Goal: Task Accomplishment & Management: Manage account settings

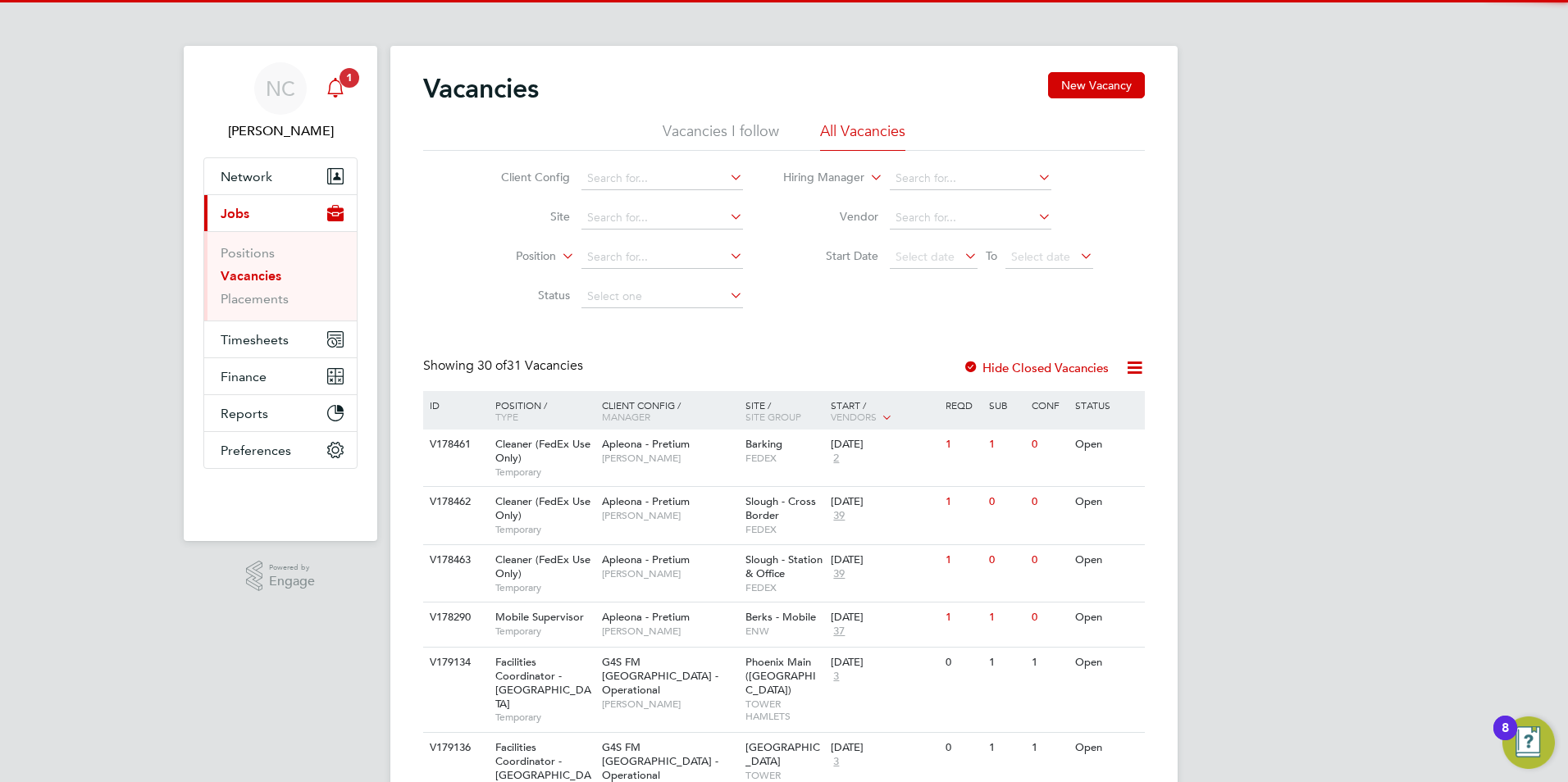
click at [345, 79] on span "1" at bounding box center [349, 77] width 19 height 19
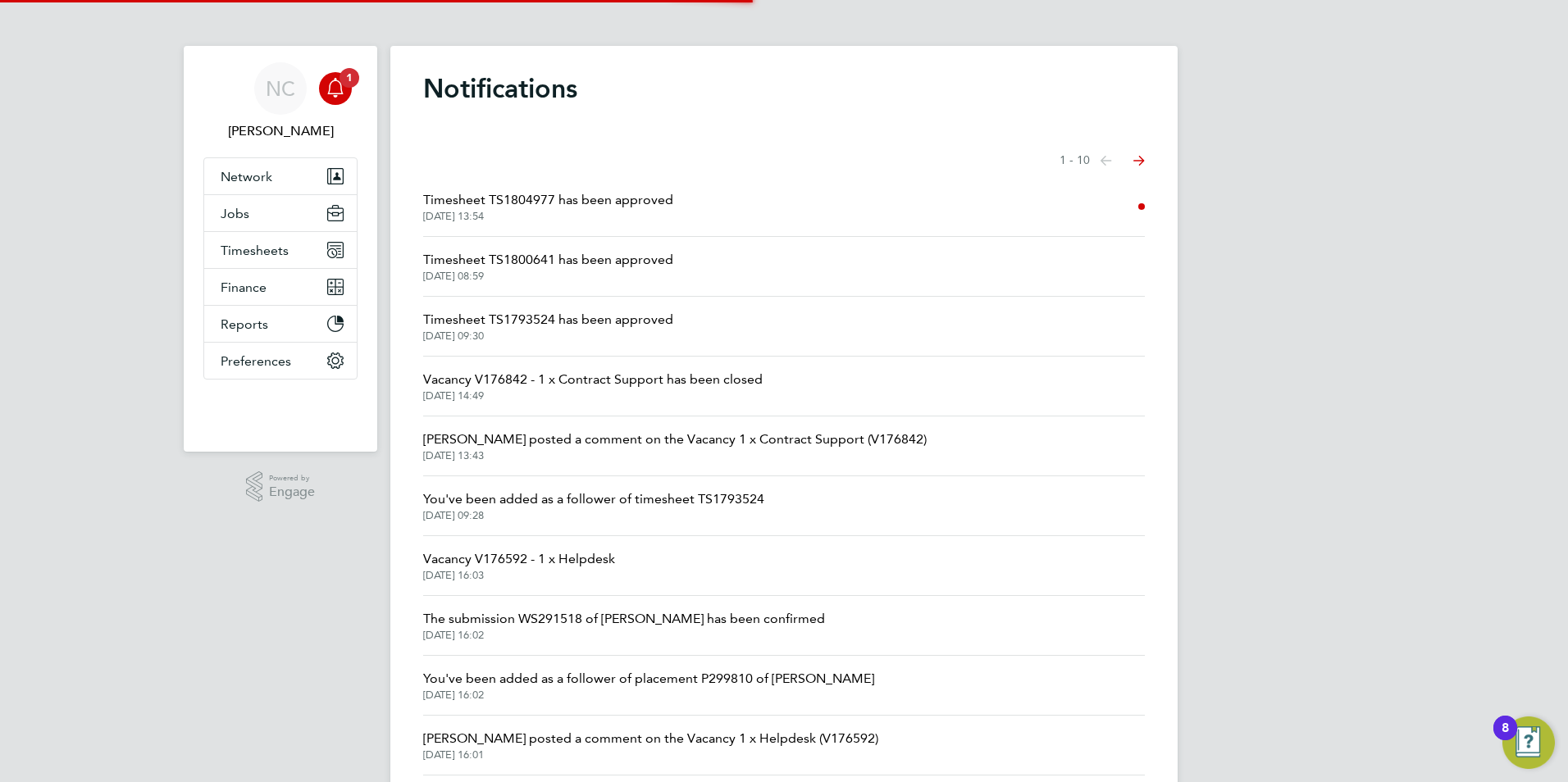
click at [581, 213] on span "20 Aug 2025, 13:54" at bounding box center [548, 217] width 250 height 13
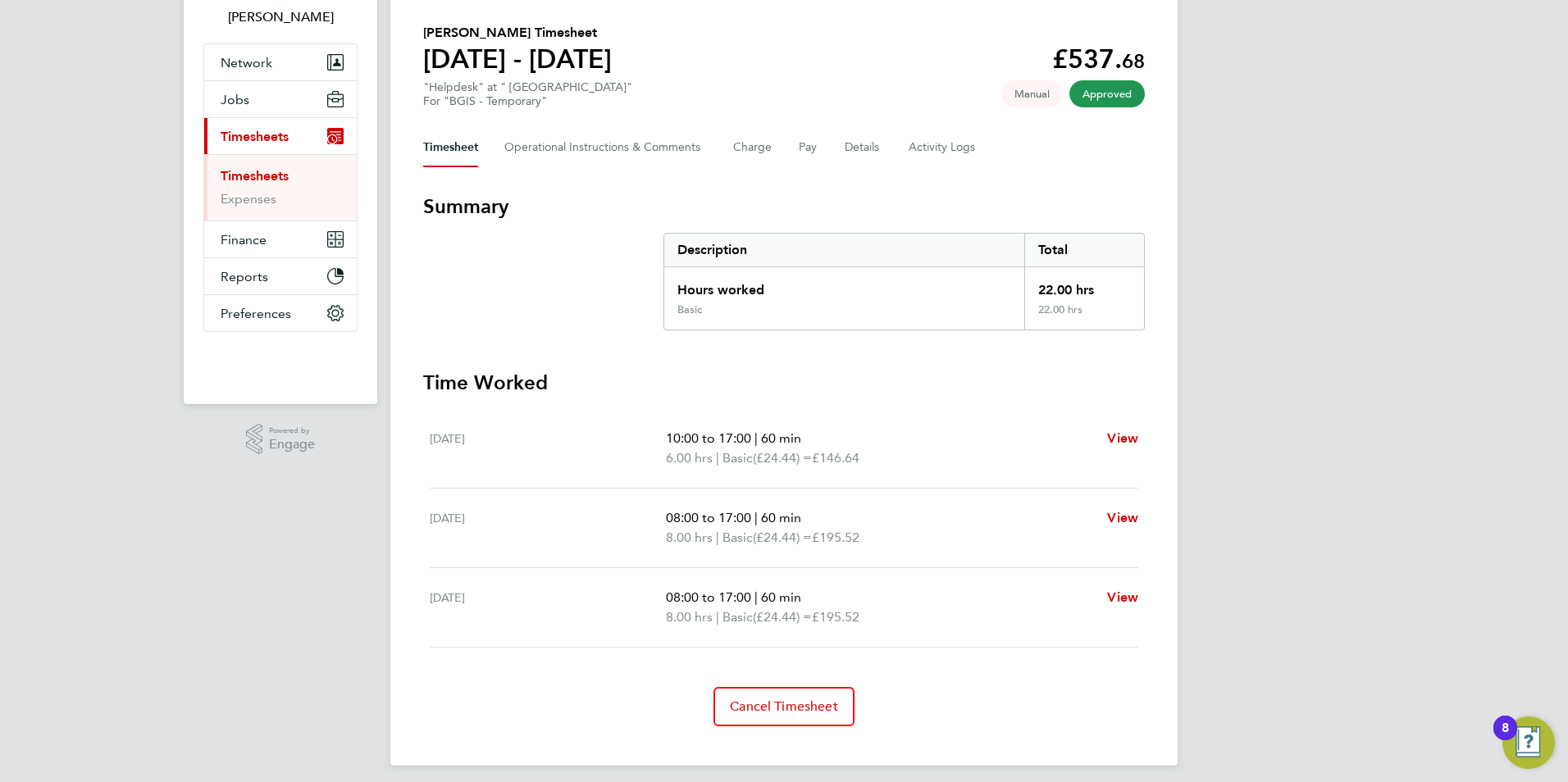
scroll to position [124, 0]
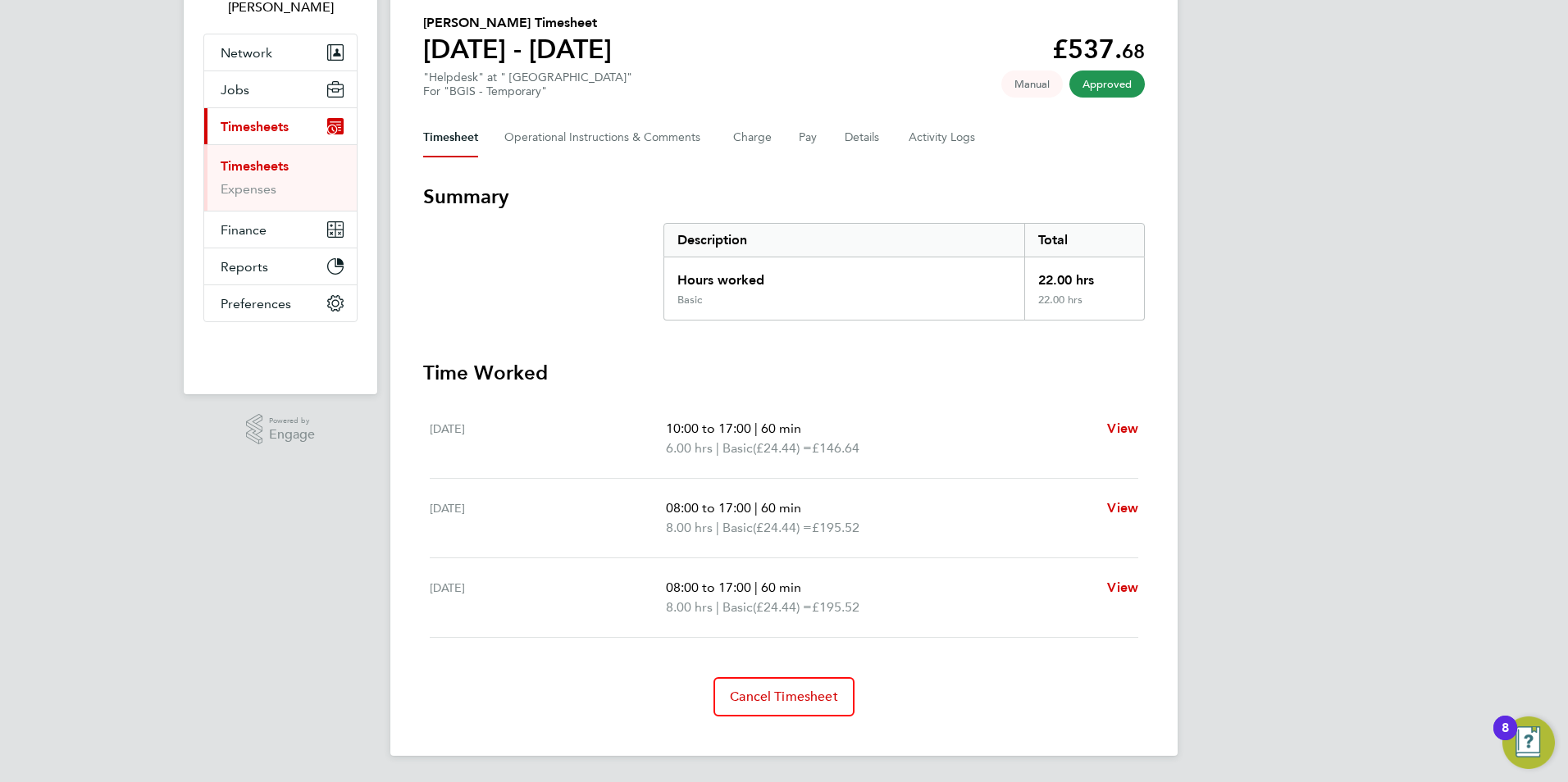
click at [281, 123] on span "Timesheets" at bounding box center [255, 126] width 68 height 16
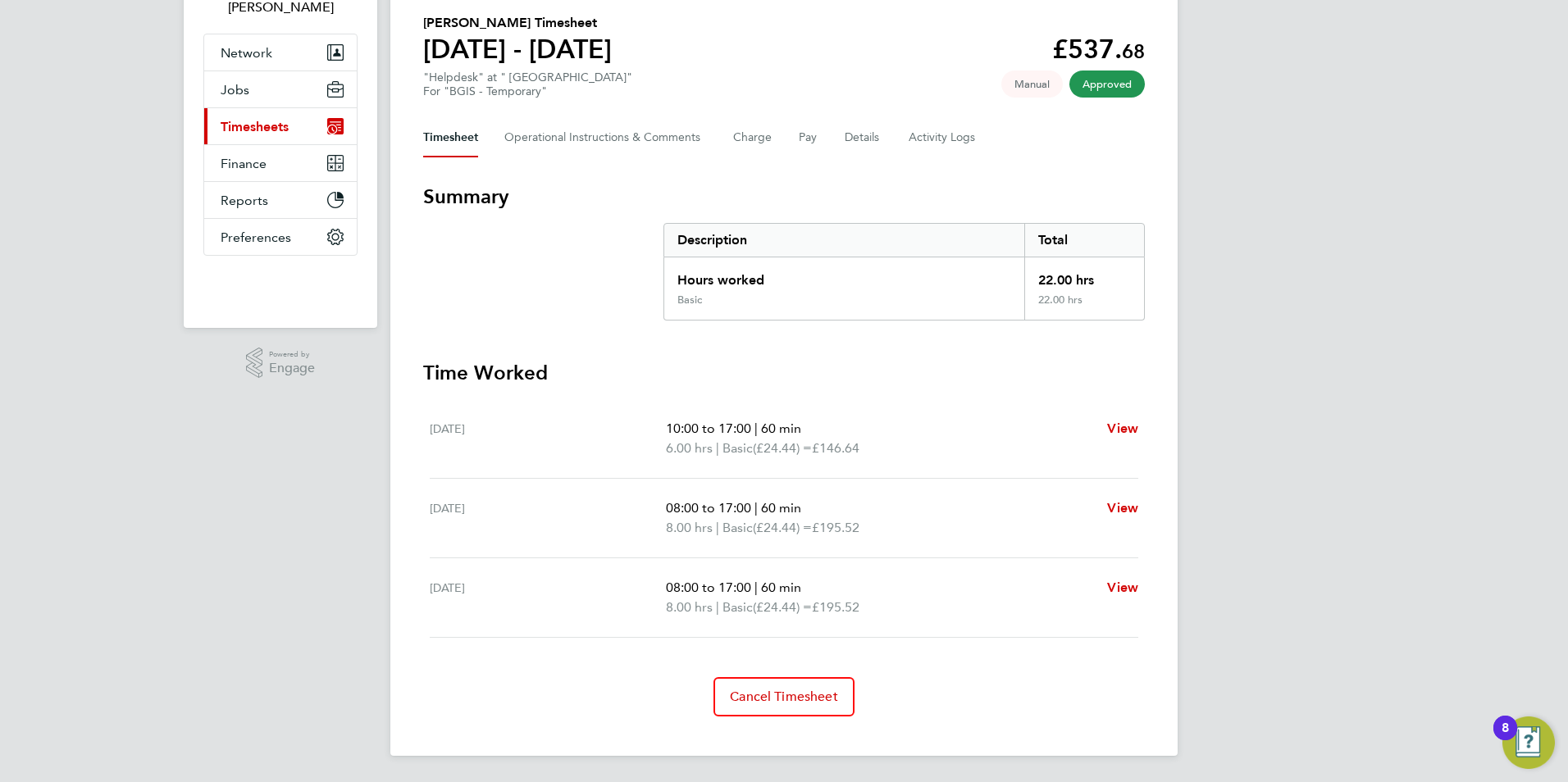
click at [302, 123] on button "Current page: Timesheets" at bounding box center [279, 125] width 152 height 36
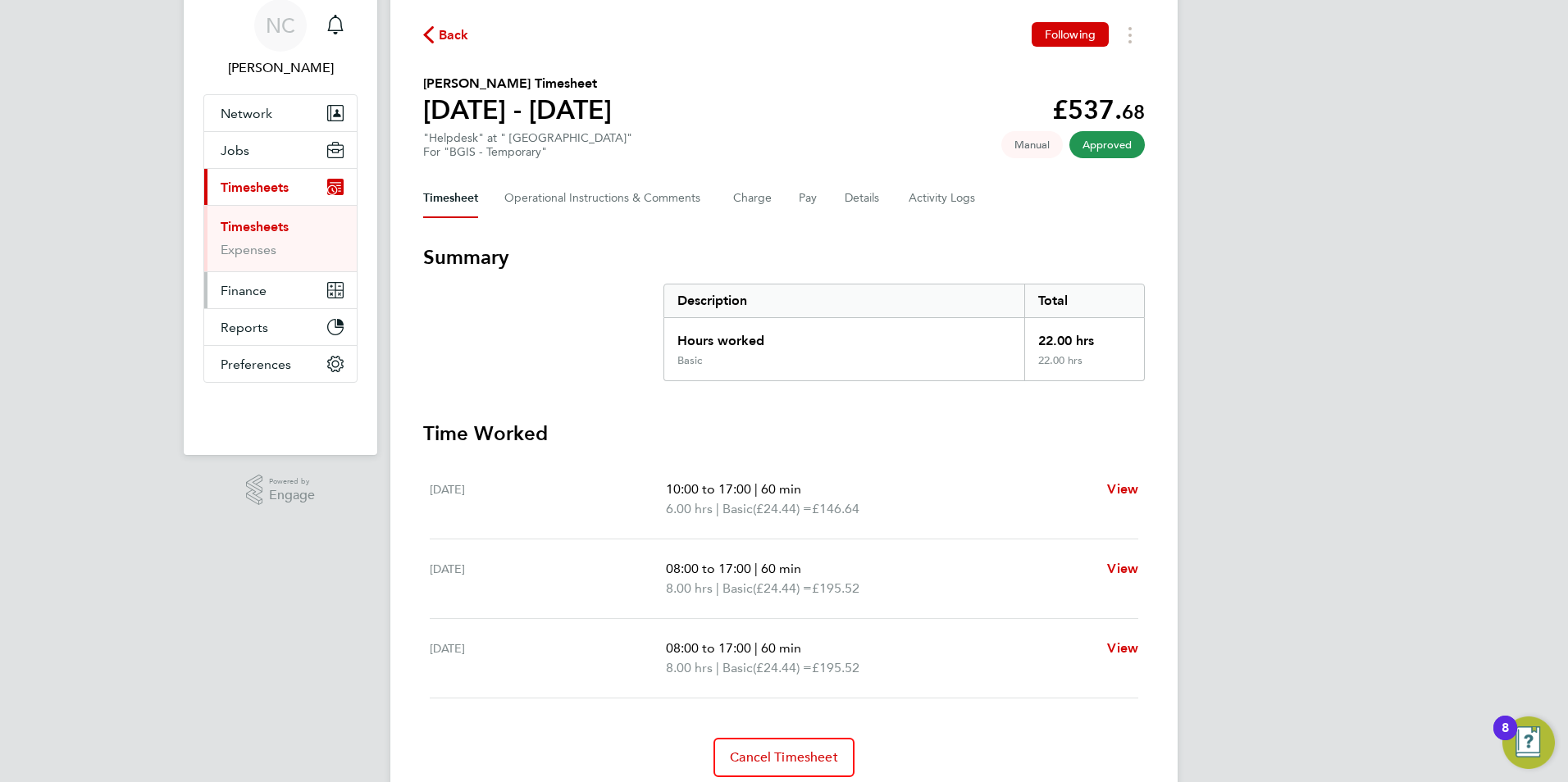
scroll to position [0, 0]
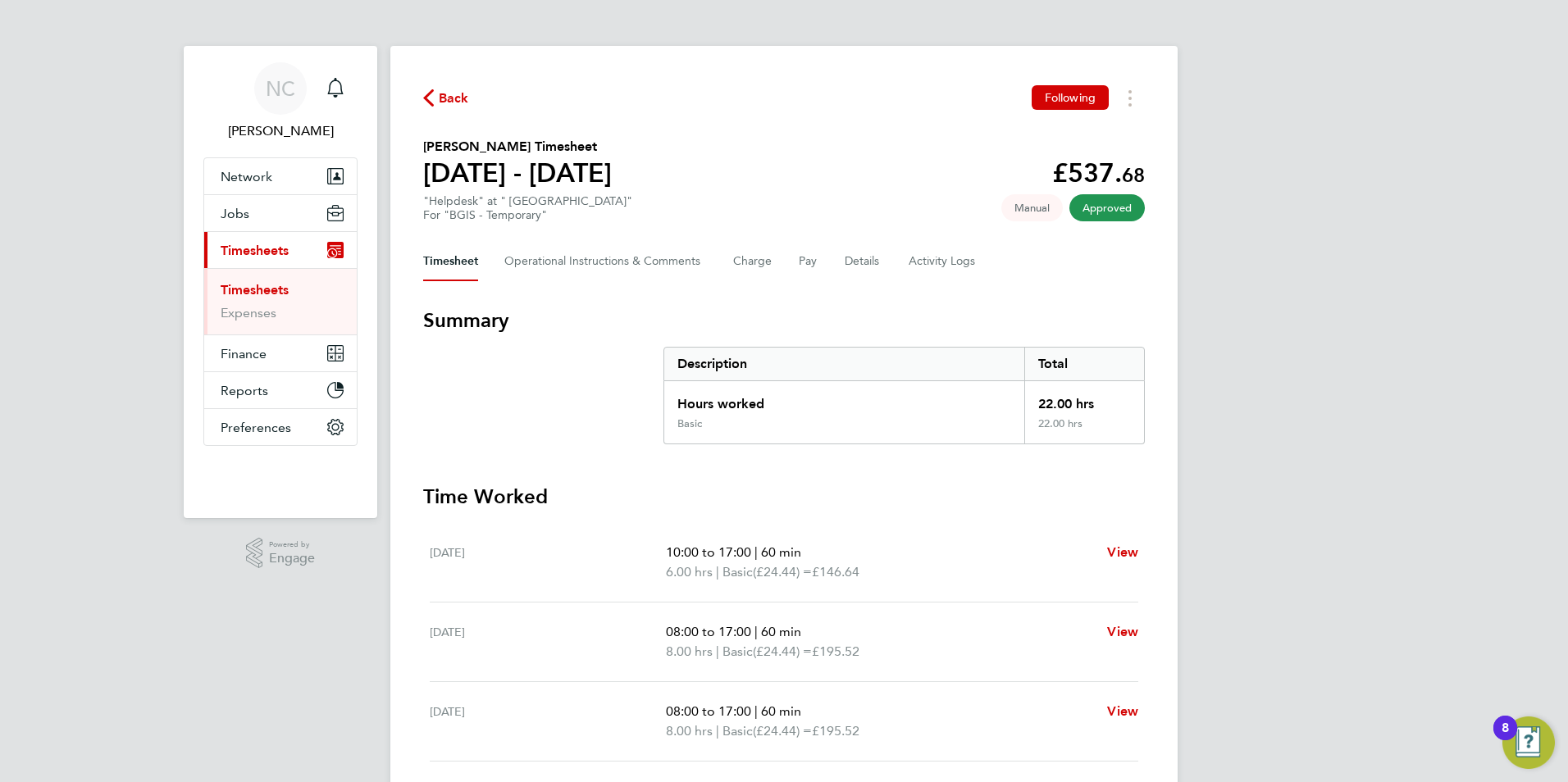
click at [440, 92] on span "Back" at bounding box center [454, 98] width 30 height 19
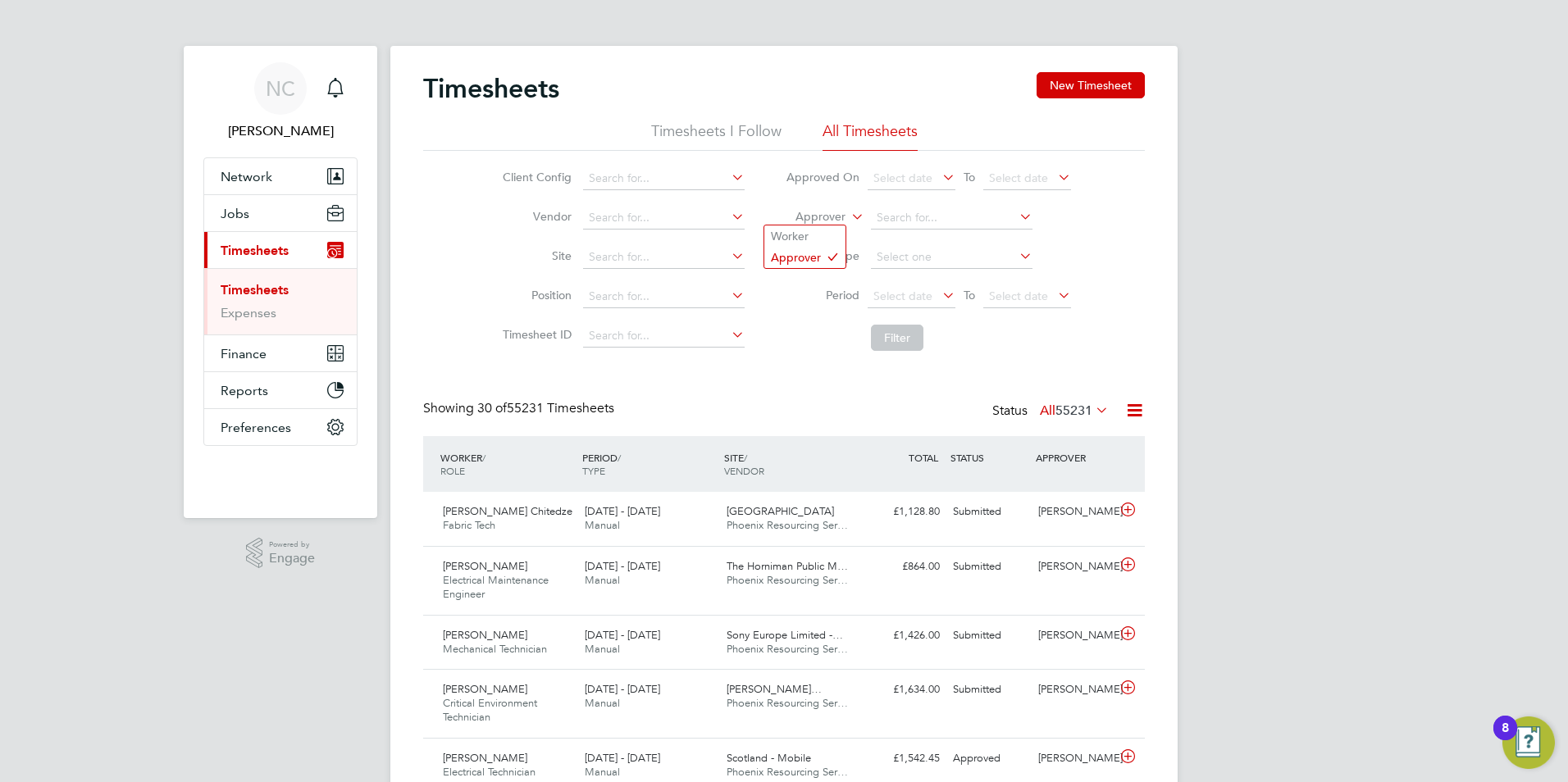
click at [849, 219] on icon at bounding box center [849, 212] width 0 height 15
click at [809, 234] on li "Worker" at bounding box center [805, 236] width 81 height 21
click at [888, 219] on input at bounding box center [951, 218] width 161 height 23
click at [910, 231] on li "[PERSON_NAME]" at bounding box center [951, 240] width 163 height 22
type input "[PERSON_NAME]"
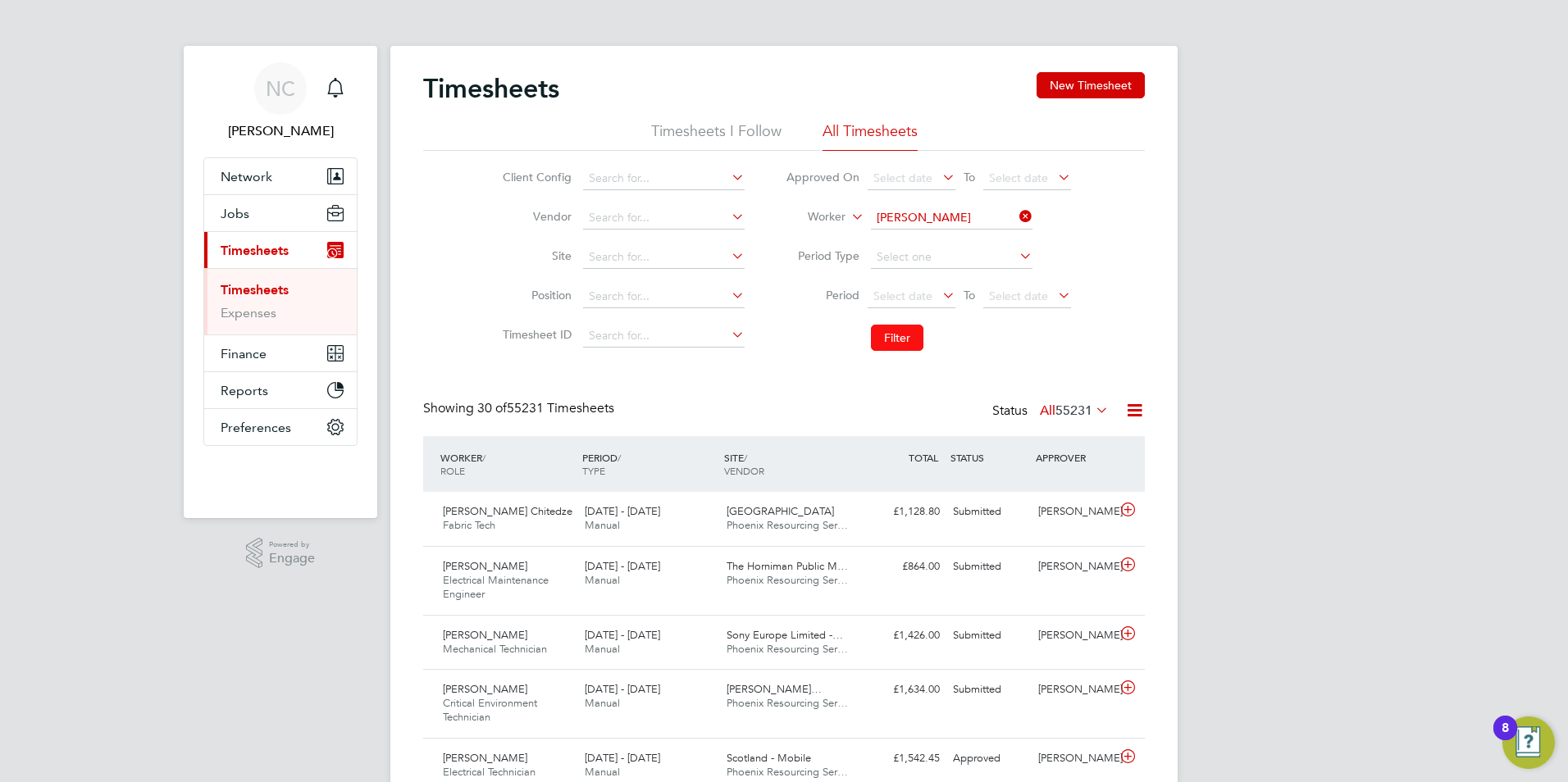
click at [901, 338] on button "Filter" at bounding box center [897, 338] width 53 height 26
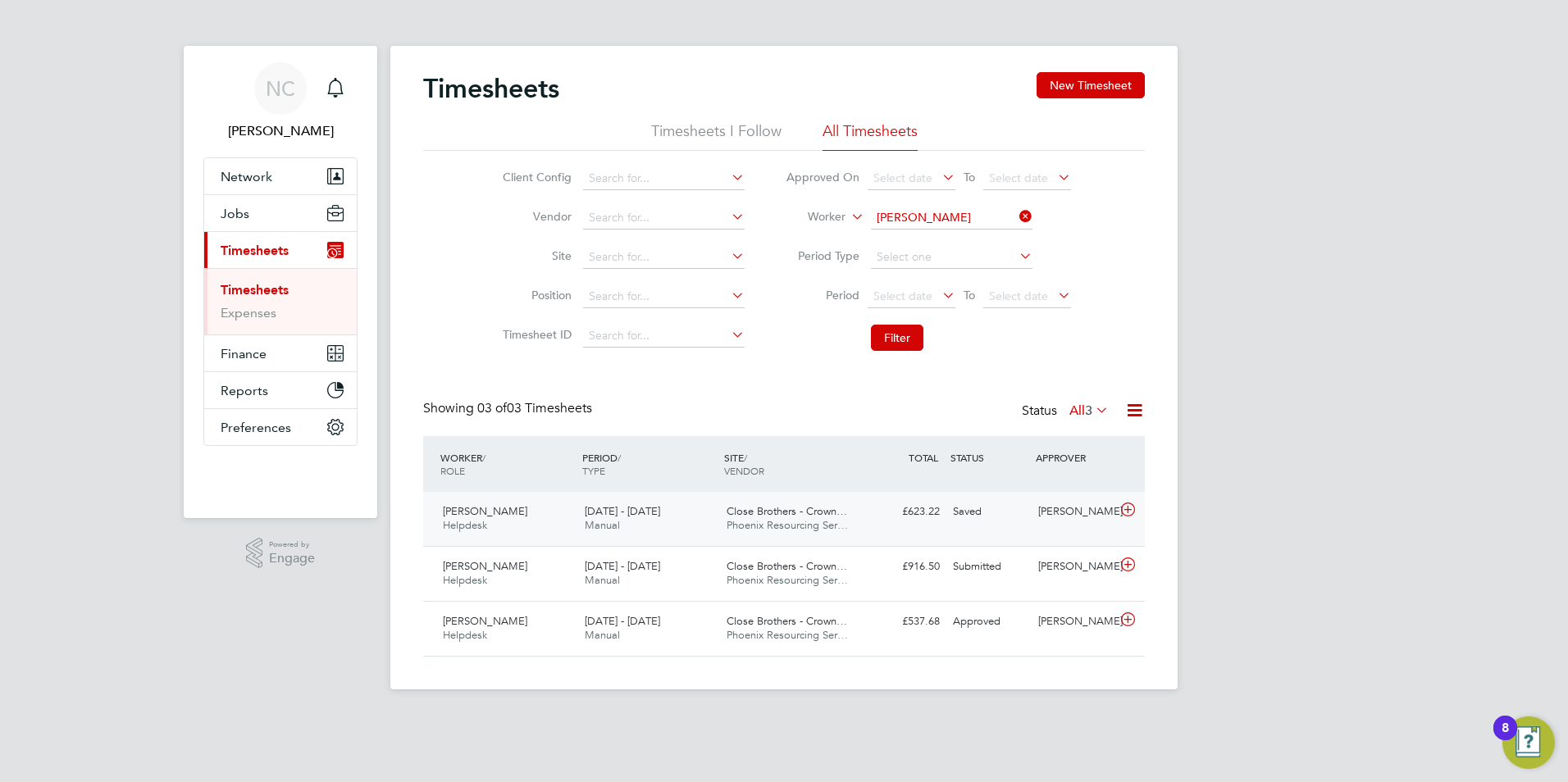
click at [849, 519] on div "Close Brothers - Crown… Phoenix Resourcing Ser…" at bounding box center [791, 519] width 142 height 41
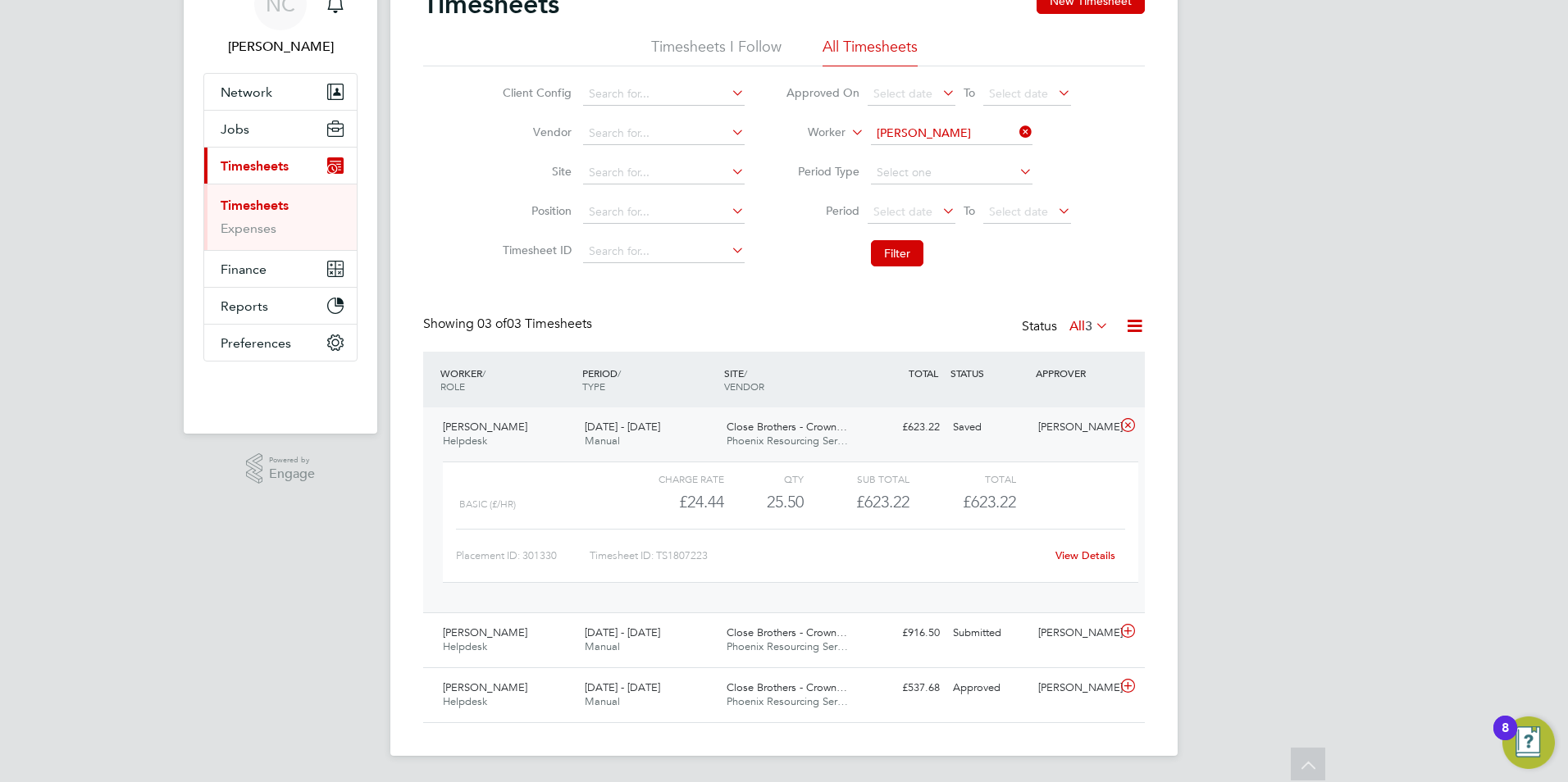
click at [1088, 549] on link "View Details" at bounding box center [1086, 555] width 60 height 14
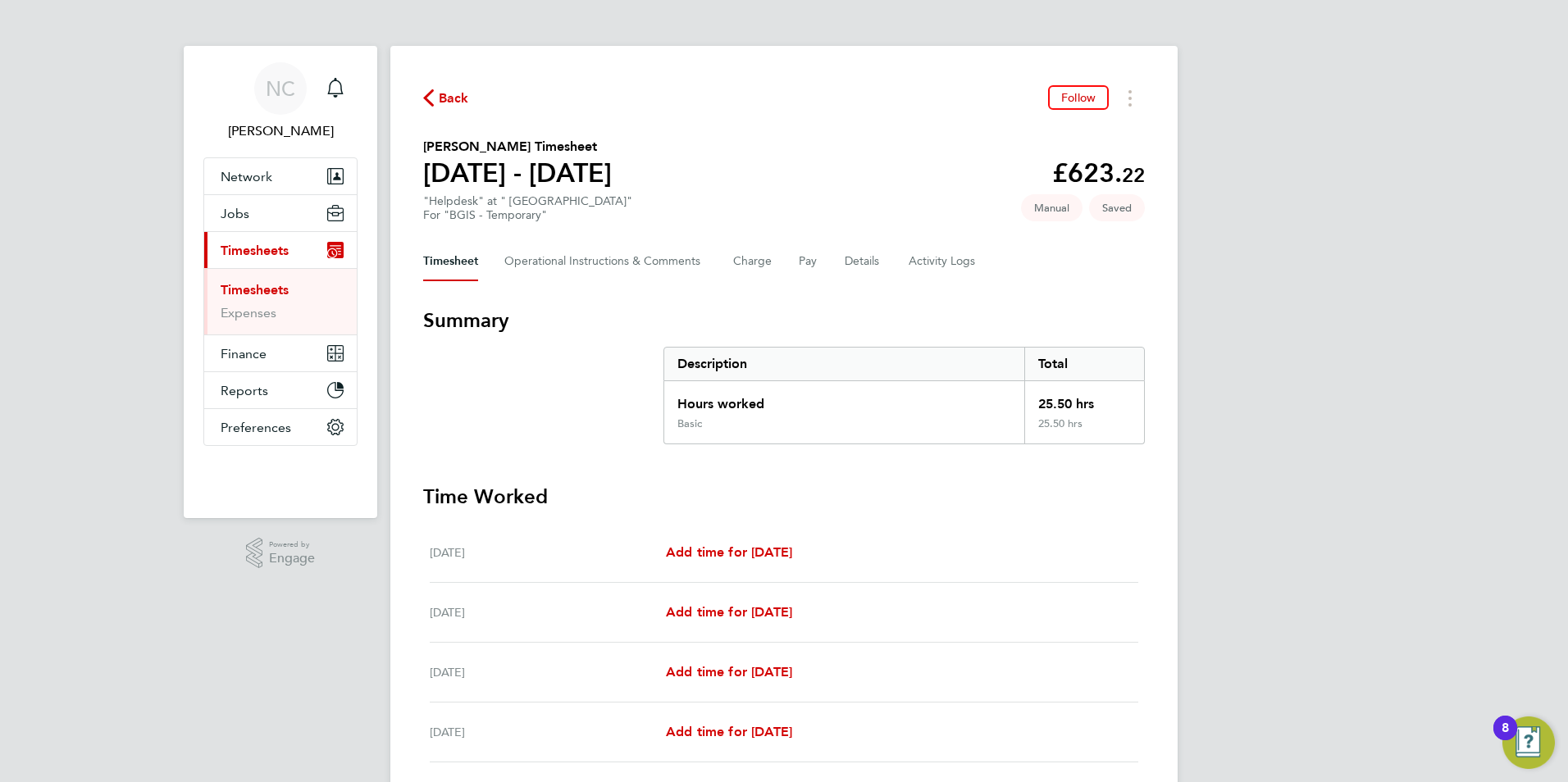
click at [444, 91] on button "Back" at bounding box center [446, 98] width 46 height 20
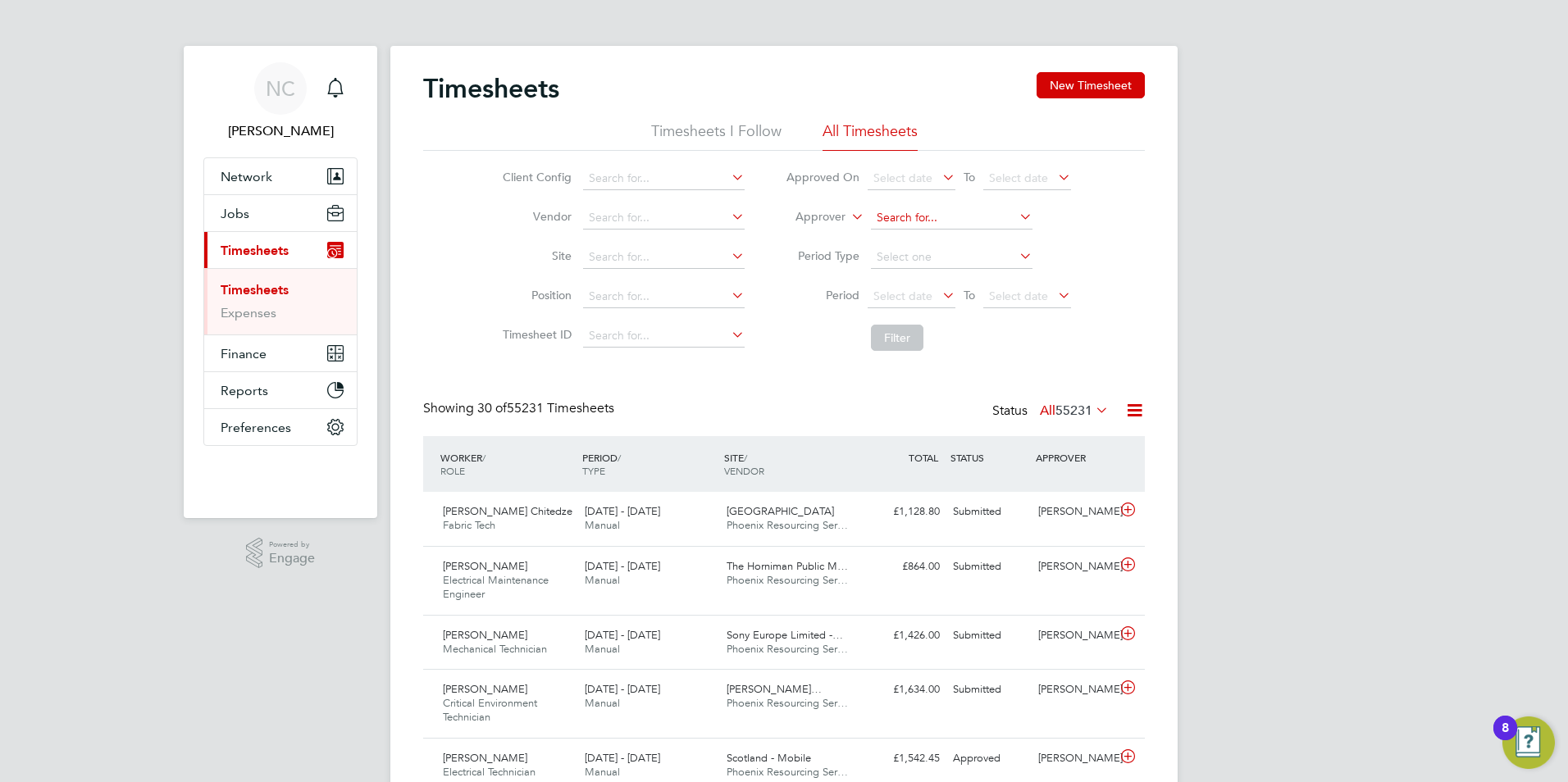
click at [912, 214] on input at bounding box center [951, 218] width 161 height 23
click at [849, 216] on icon at bounding box center [849, 212] width 0 height 15
click at [815, 238] on li "Worker" at bounding box center [805, 236] width 81 height 21
click at [908, 213] on input at bounding box center [951, 218] width 161 height 23
click at [937, 242] on li "[PERSON_NAME]" at bounding box center [951, 240] width 163 height 22
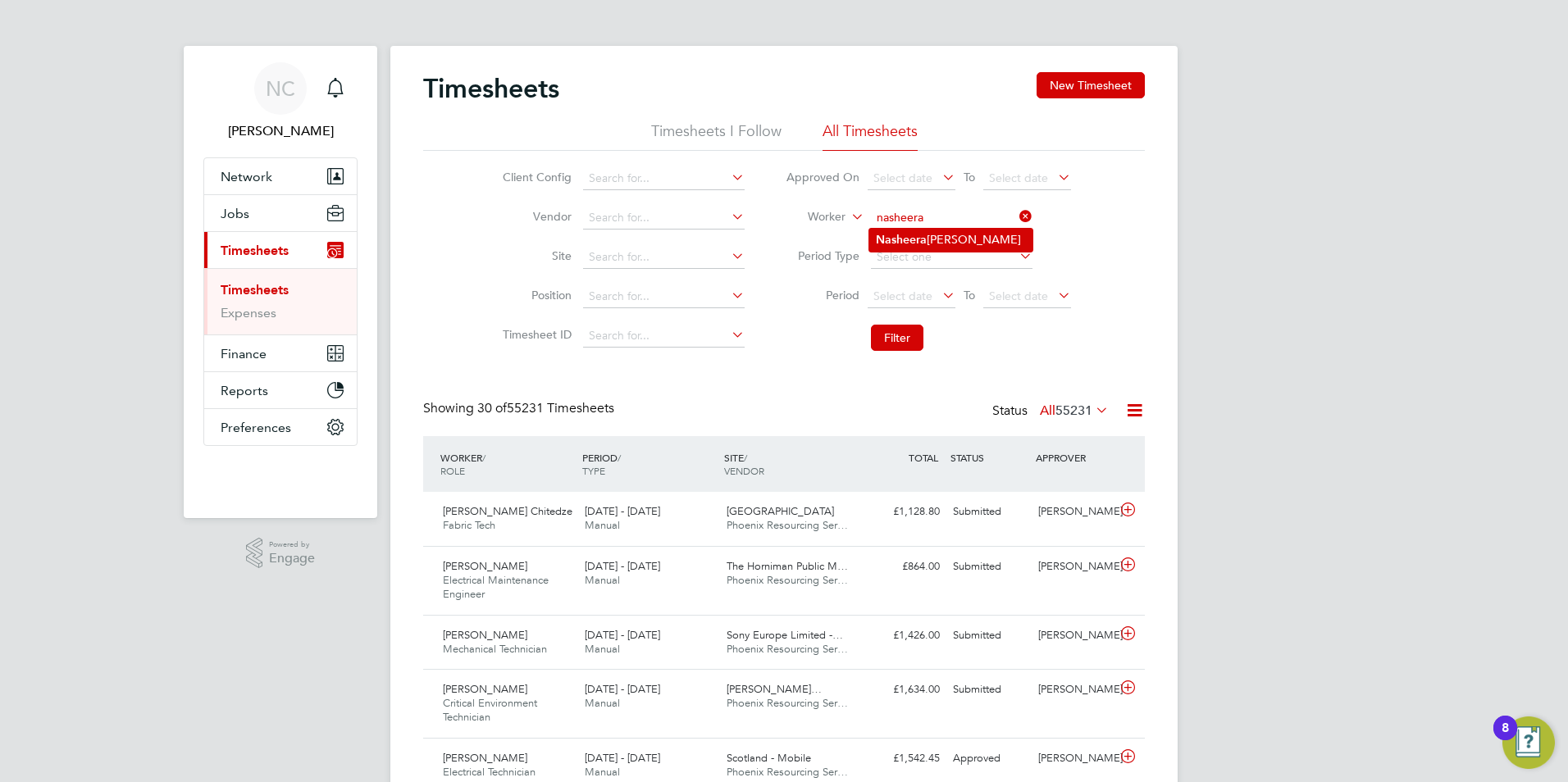
type input "[PERSON_NAME]"
click at [899, 331] on button "Filter" at bounding box center [897, 338] width 53 height 26
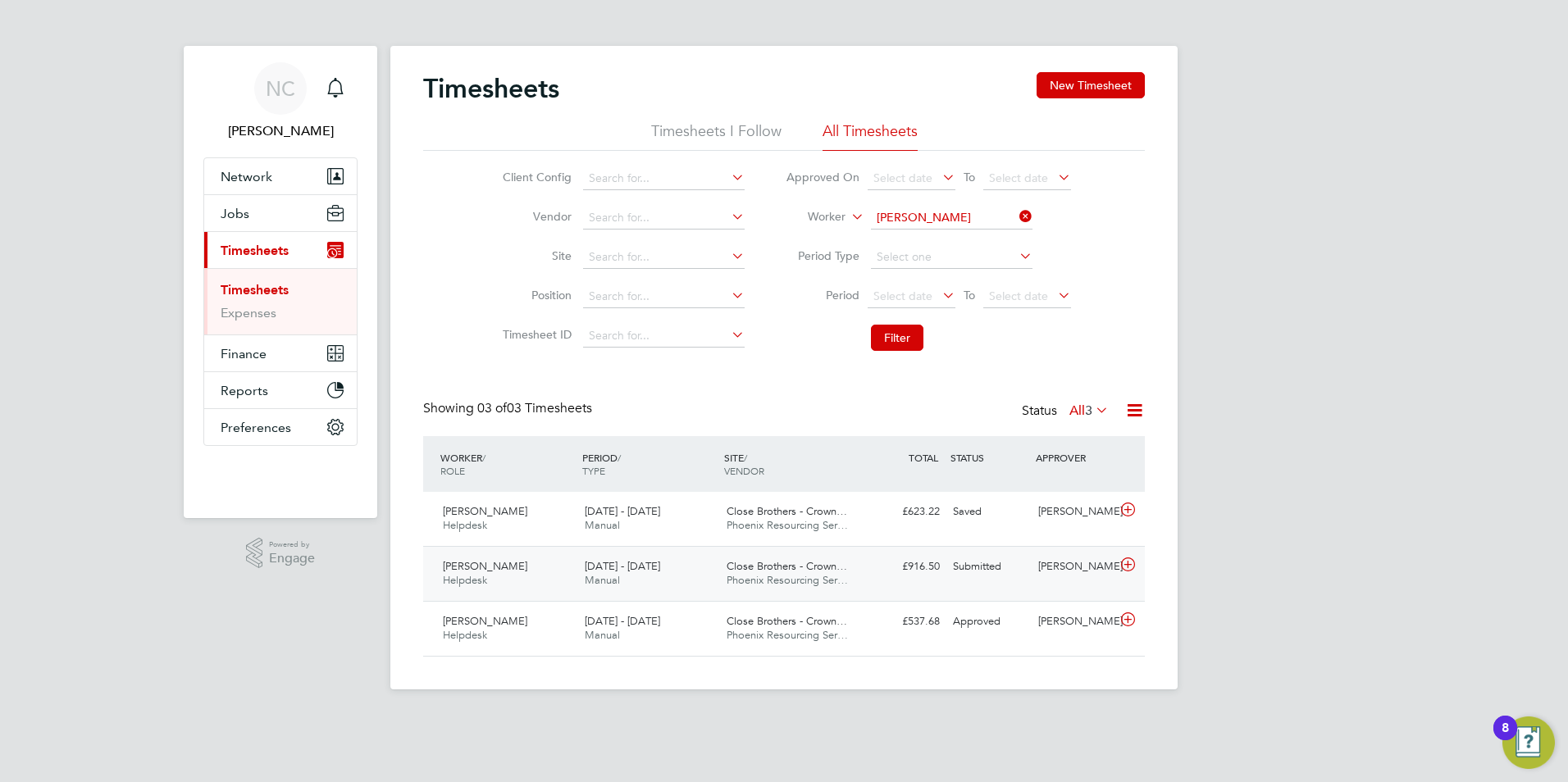
click at [923, 581] on div "£916.50 Submitted" at bounding box center [904, 566] width 85 height 27
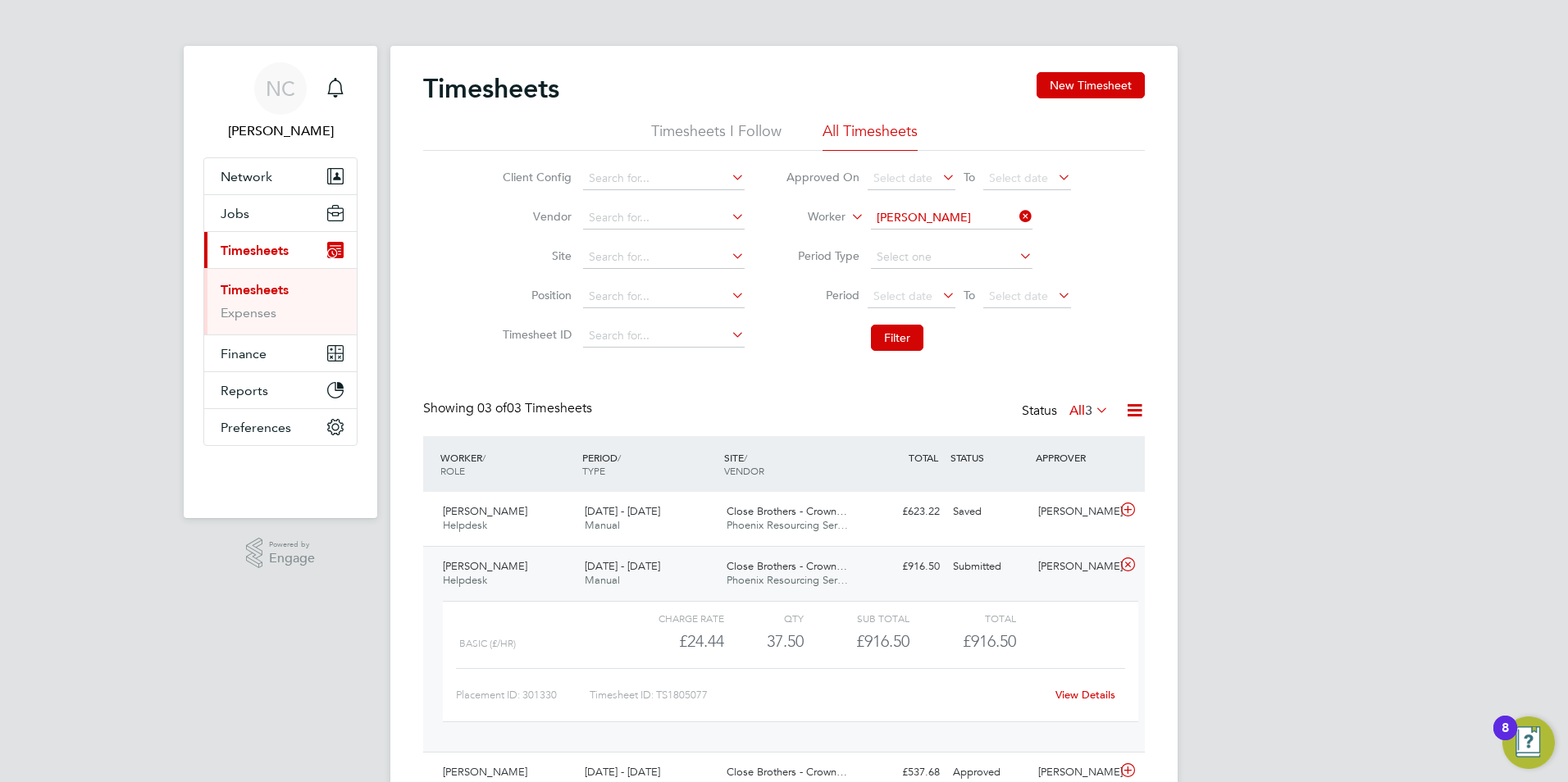
click at [900, 581] on div "£916.50 Submitted" at bounding box center [904, 566] width 85 height 27
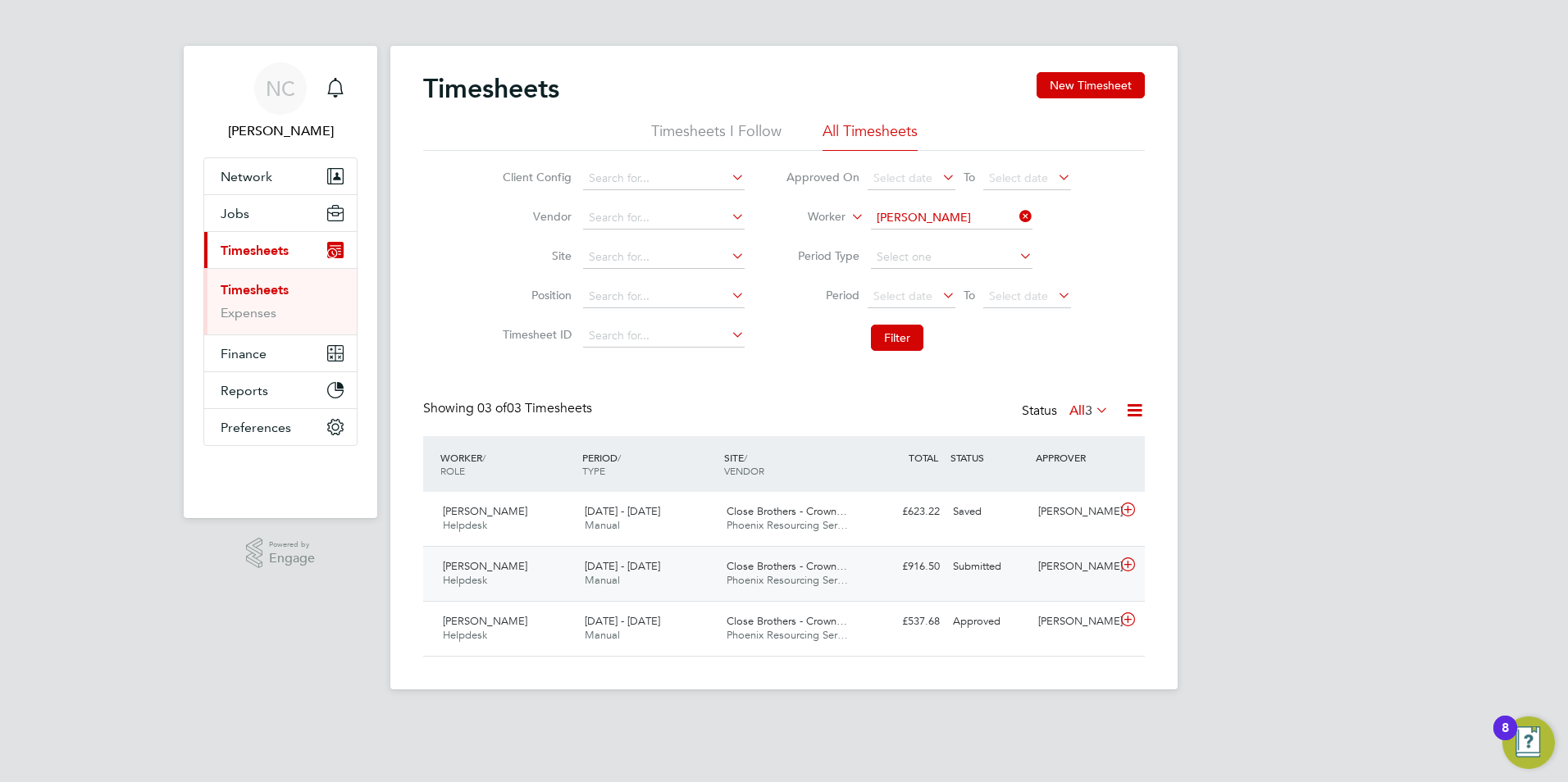
drag, startPoint x: 900, startPoint y: 585, endPoint x: 917, endPoint y: 582, distance: 17.3
click at [906, 581] on div "£916.50 Submitted" at bounding box center [904, 566] width 85 height 27
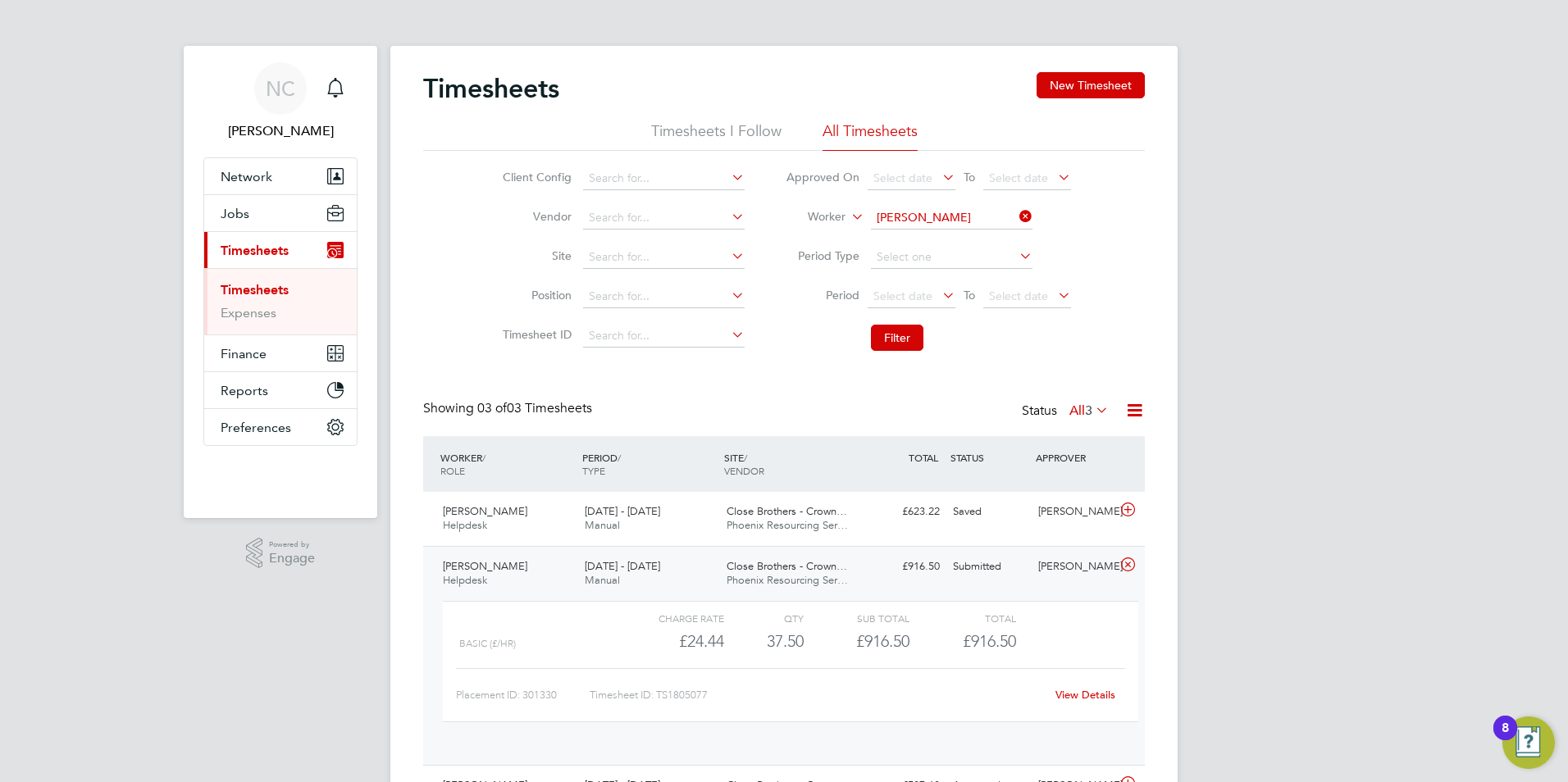
scroll to position [28, 160]
click at [623, 574] on span "[DATE] - [DATE]" at bounding box center [623, 565] width 76 height 14
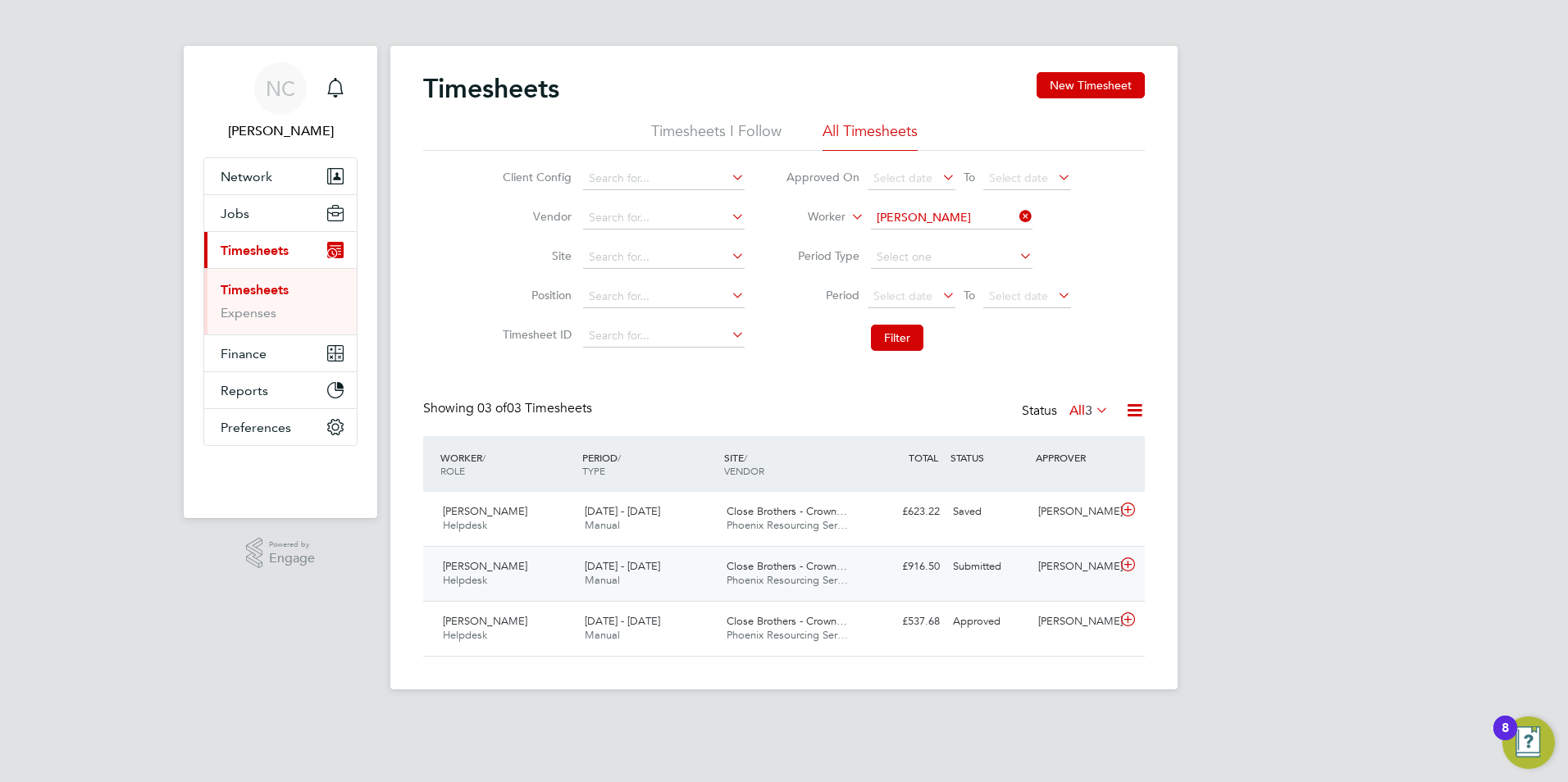
click at [623, 574] on span "[DATE] - [DATE]" at bounding box center [623, 565] width 76 height 14
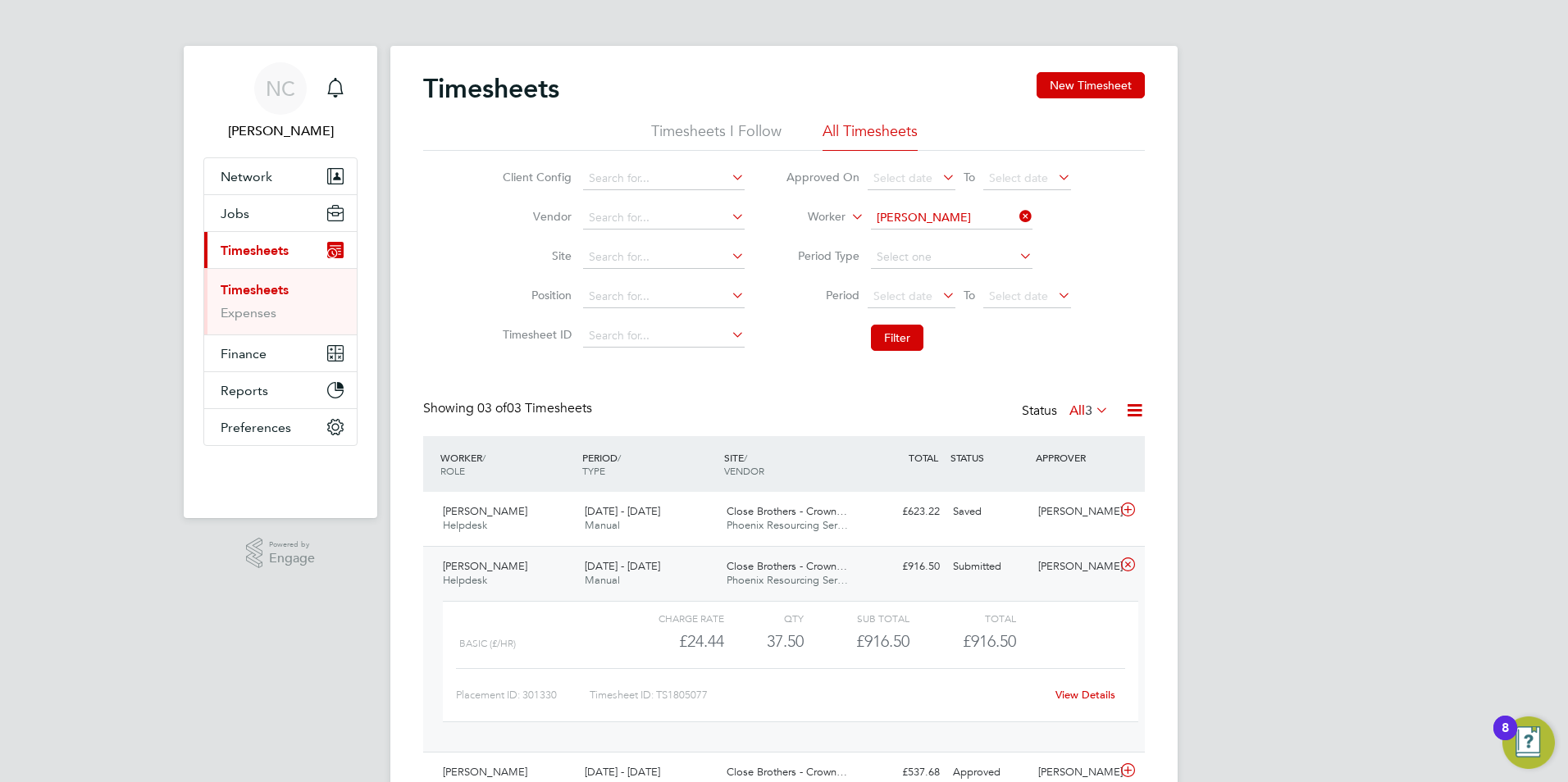
click at [1100, 702] on link "View Details" at bounding box center [1086, 694] width 60 height 14
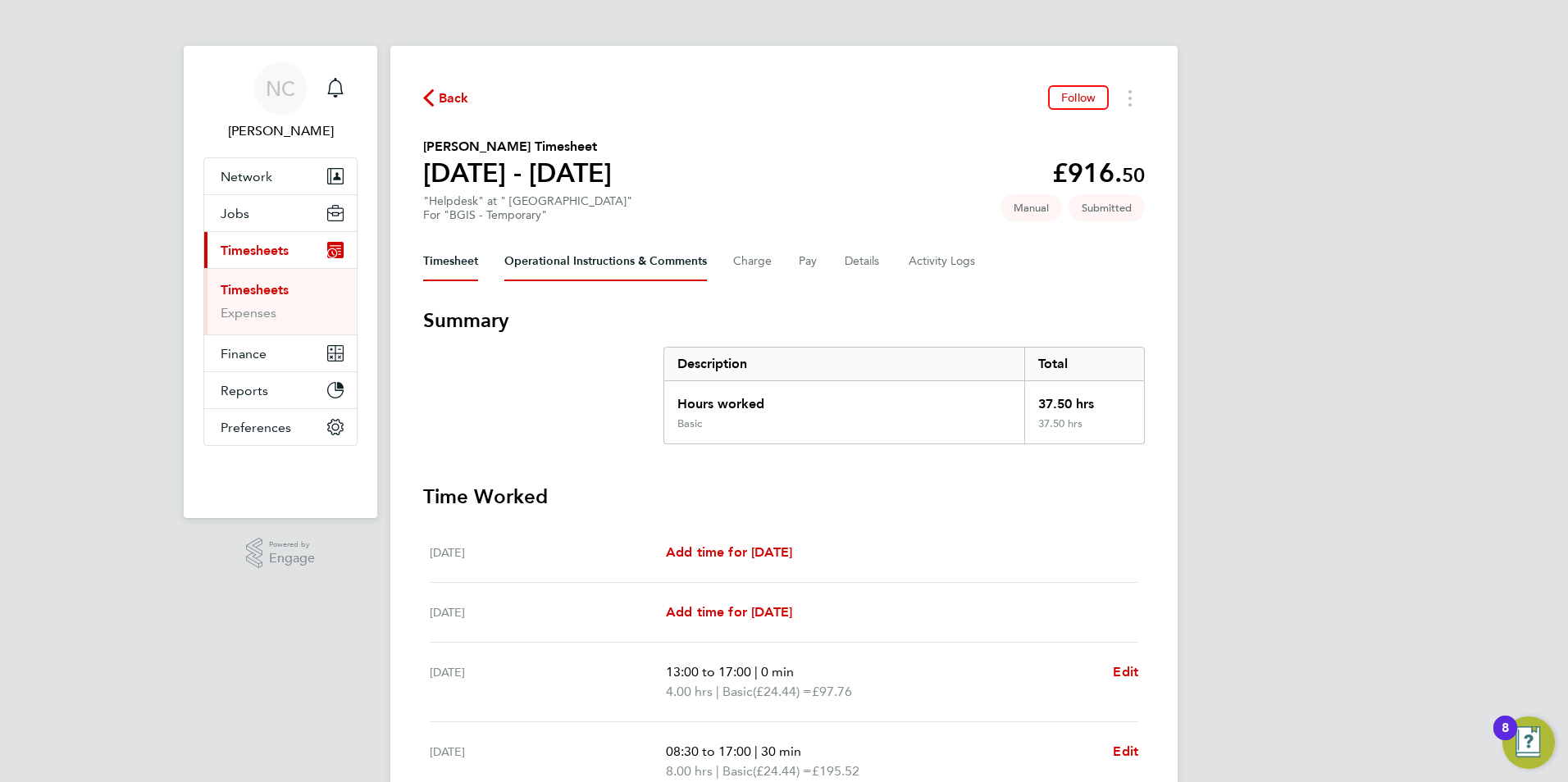
click at [652, 260] on Comments-tab "Operational Instructions & Comments" at bounding box center [606, 261] width 203 height 40
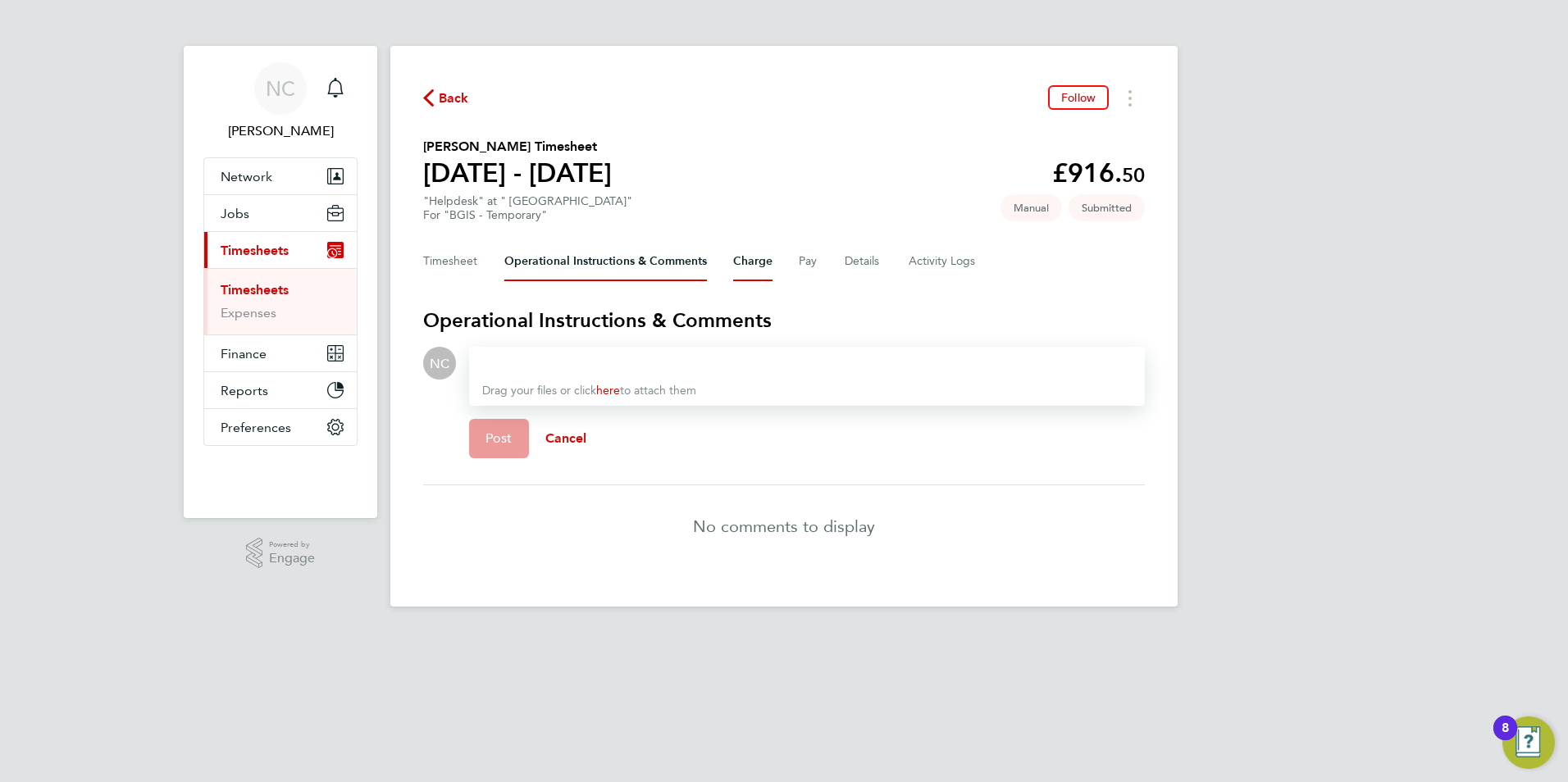
click at [763, 260] on button "Charge" at bounding box center [753, 261] width 40 height 40
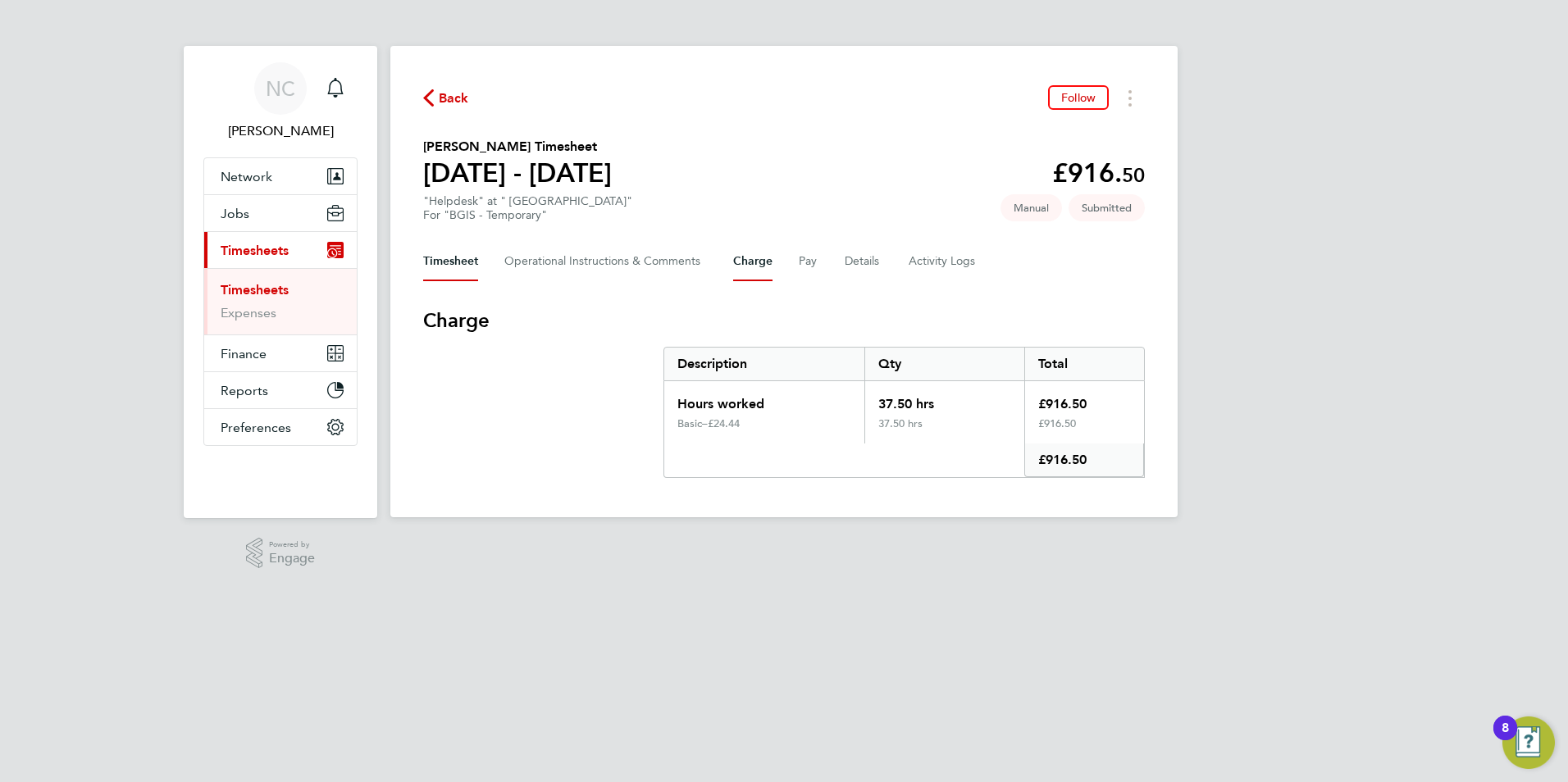
click at [456, 254] on button "Timesheet" at bounding box center [451, 261] width 55 height 40
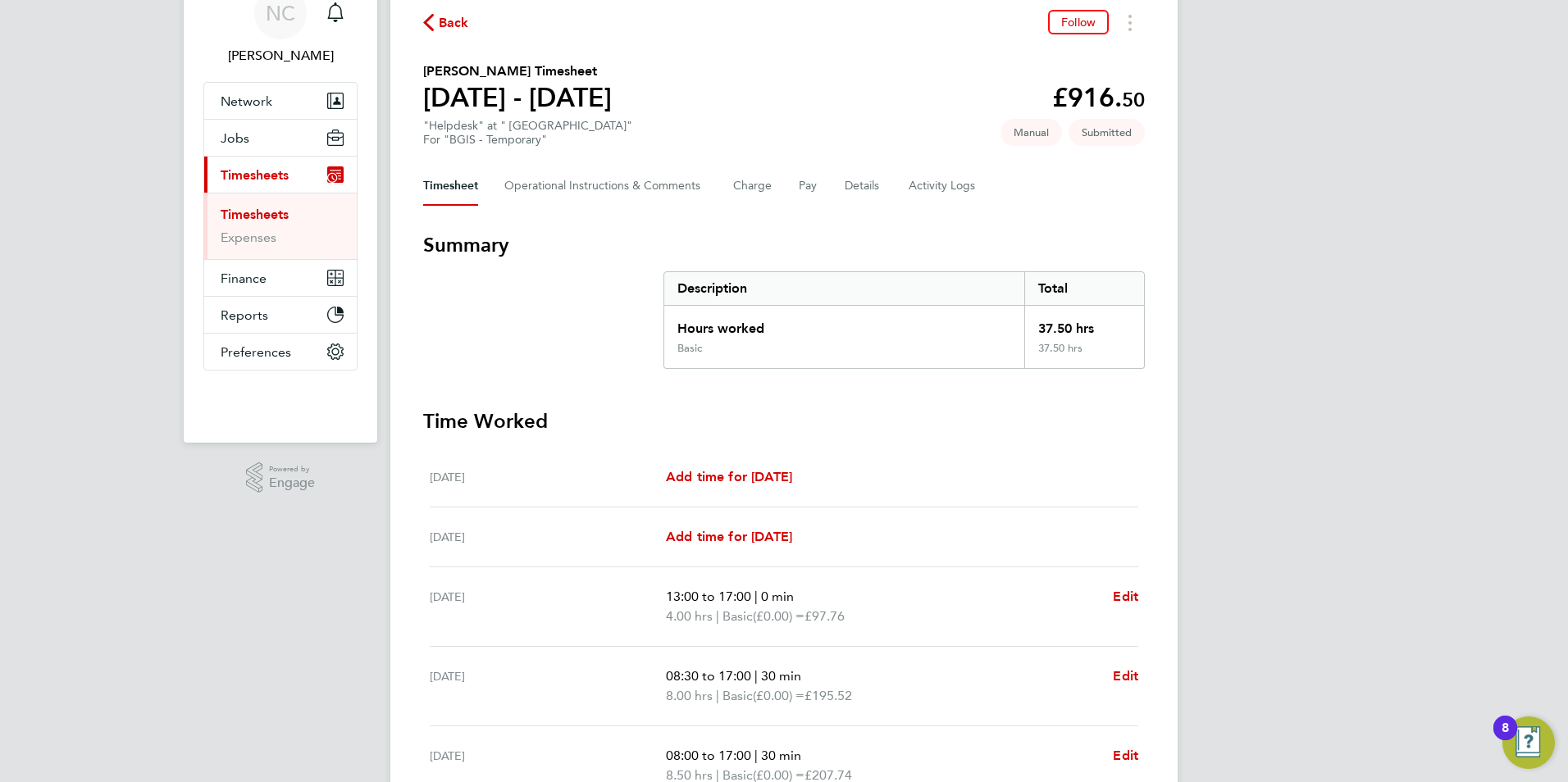
scroll to position [75, 0]
drag, startPoint x: 425, startPoint y: 55, endPoint x: 679, endPoint y: 127, distance: 264.0
click at [679, 127] on div "Back Follow Nasheera Bowes's Timesheet 16 - 22 Aug 2025 £916. 50 "Helpdesk" at …" at bounding box center [784, 527] width 788 height 1113
click at [910, 66] on section "Nasheera Bowes's Timesheet 16 - 22 Aug 2025 £916. 50 "Helpdesk" at " Close Brot…" at bounding box center [784, 105] width 722 height 85
drag, startPoint x: 848, startPoint y: 56, endPoint x: 837, endPoint y: 56, distance: 11.0
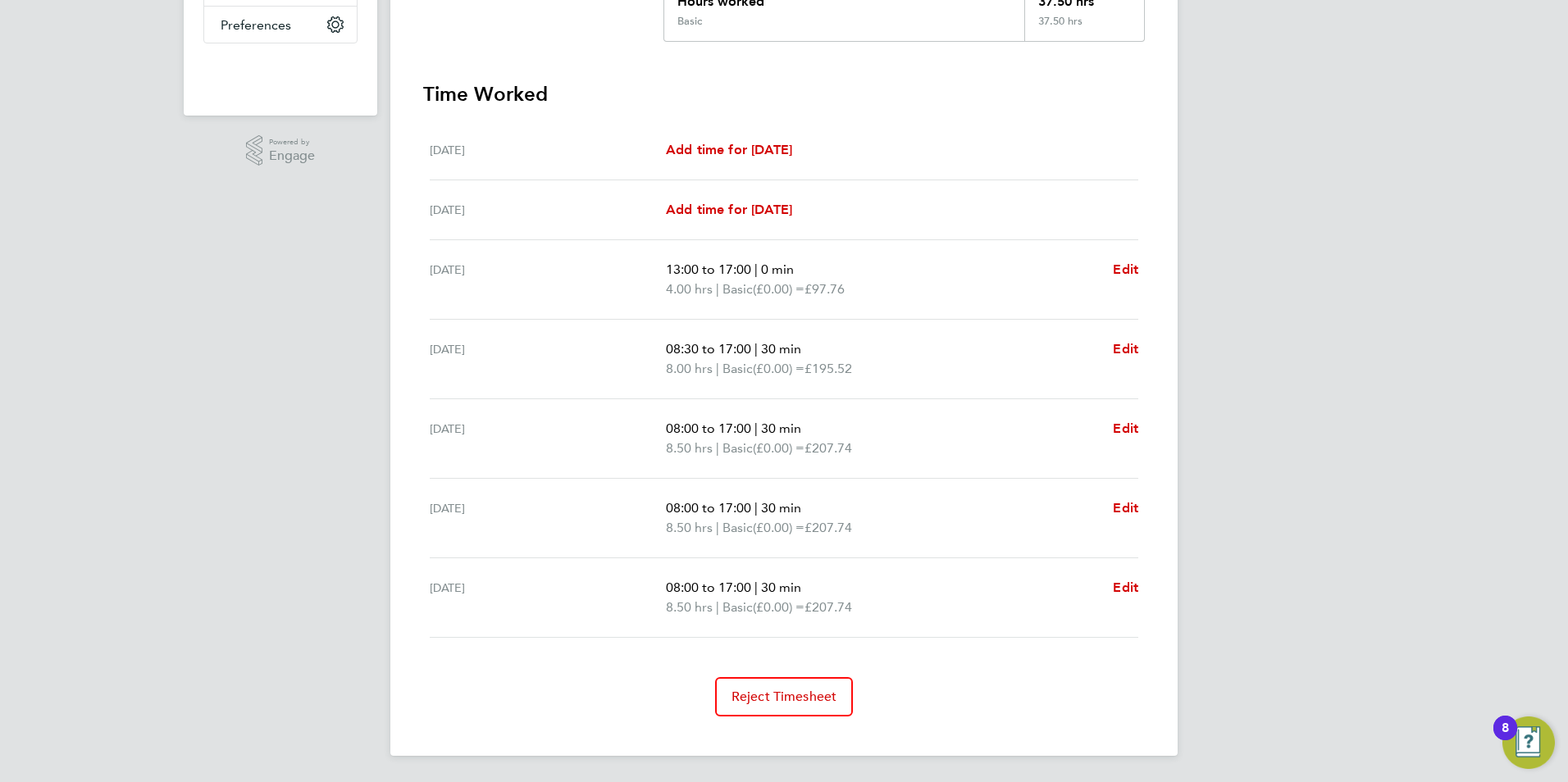
scroll to position [0, 0]
